Goal: Find specific page/section: Find specific page/section

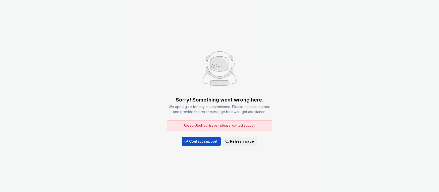
click at [195, 102] on div "Sorry! Something went wrong here." at bounding box center [220, 99] width 88 height 7
click at [232, 142] on span "Refresh page" at bounding box center [242, 141] width 24 height 5
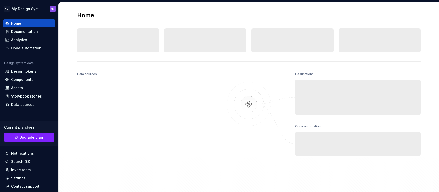
click at [232, 142] on div at bounding box center [249, 129] width 50 height 116
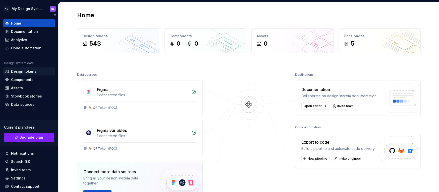
click at [26, 74] on div "Design tokens" at bounding box center [23, 71] width 25 height 5
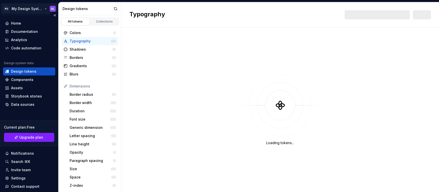
click at [40, 8] on html "NQ My Design System NL Home Documentation Analytics Code automation Design syst…" at bounding box center [219, 96] width 439 height 192
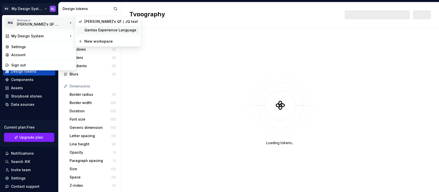
click at [94, 29] on div "Qantas Experience Language" at bounding box center [110, 30] width 53 height 5
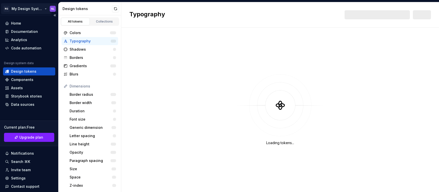
click at [38, 8] on html "NQ My Design System NL Home Documentation Analytics Code automation Design syst…" at bounding box center [219, 96] width 439 height 192
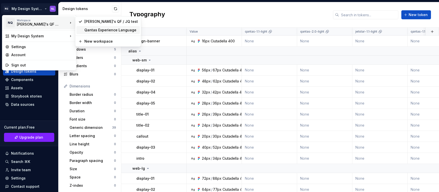
click at [104, 30] on div "Qantas Experience Language" at bounding box center [110, 30] width 53 height 5
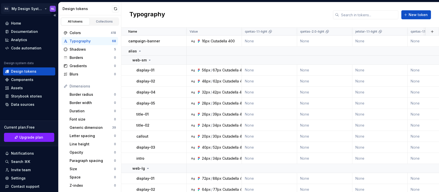
click at [42, 9] on html "NQ My Design System NL Home Documentation Analytics Code automation Design syst…" at bounding box center [219, 96] width 439 height 192
